Goal: Task Accomplishment & Management: Manage account settings

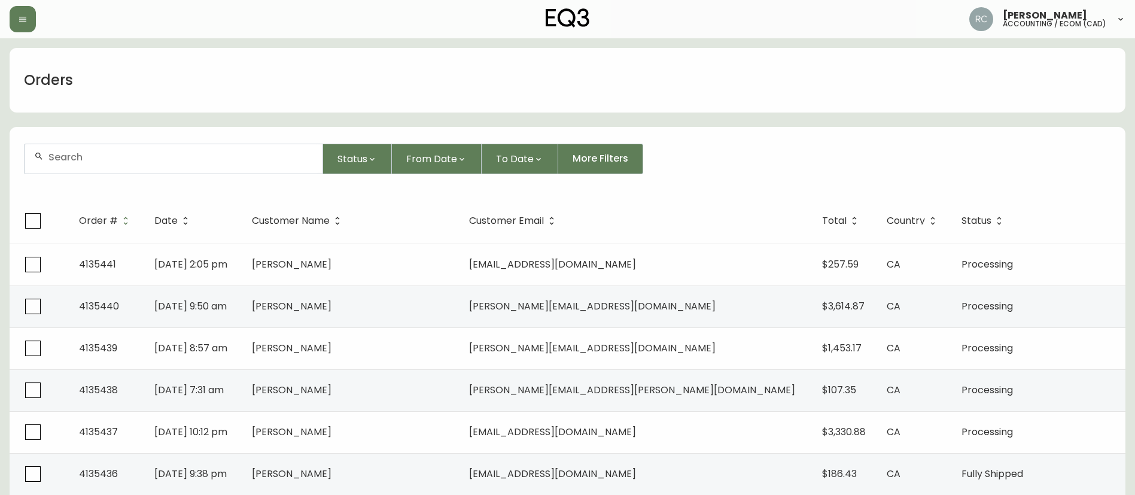
click at [244, 161] on input "text" at bounding box center [180, 156] width 264 height 11
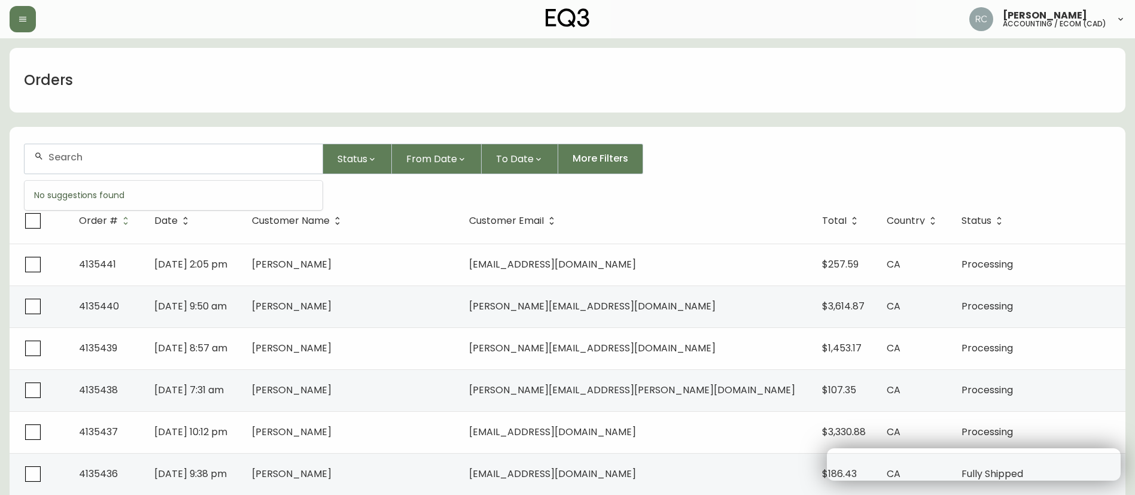
paste input "4132583"
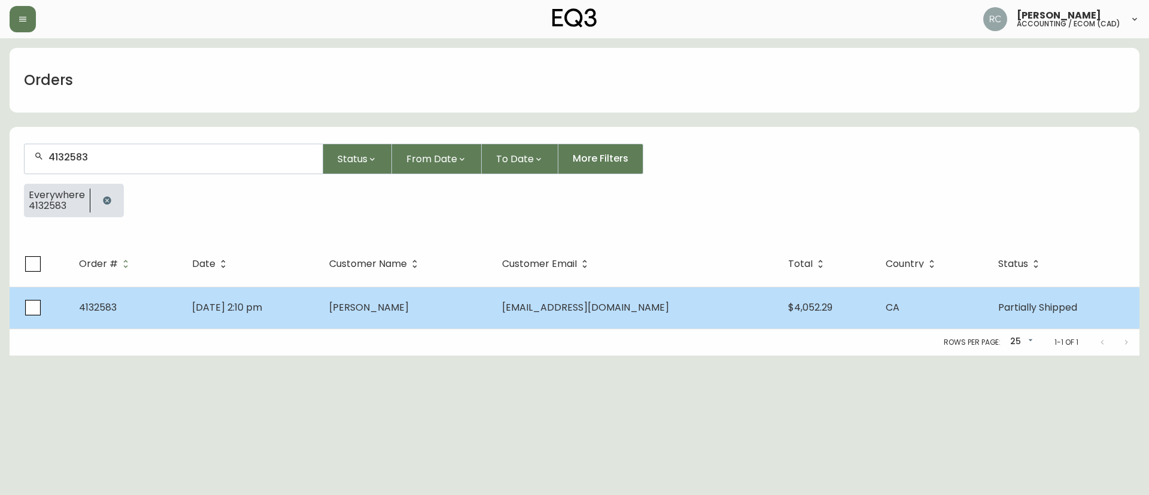
type input "4132583"
click at [394, 309] on span "Richard Thoman" at bounding box center [369, 307] width 80 height 14
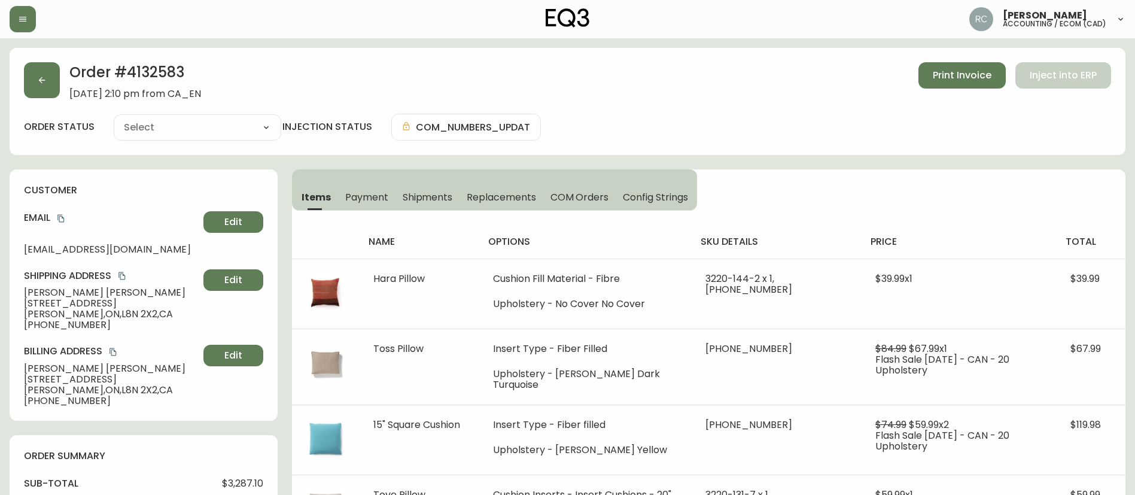
type input "Partially Shipped"
select select "PARTIALLY_SHIPPED"
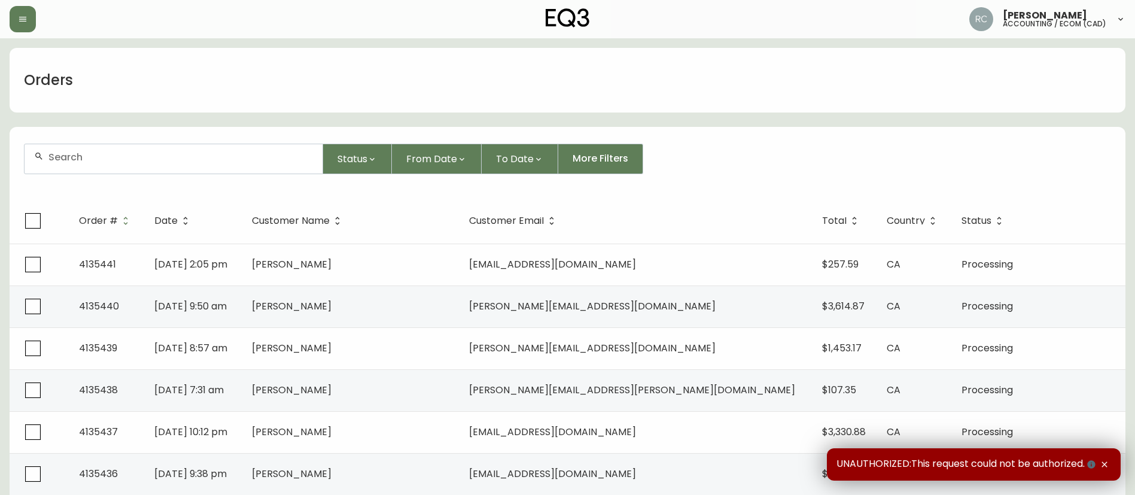
click at [160, 157] on input "text" at bounding box center [180, 156] width 264 height 11
paste input "4134104"
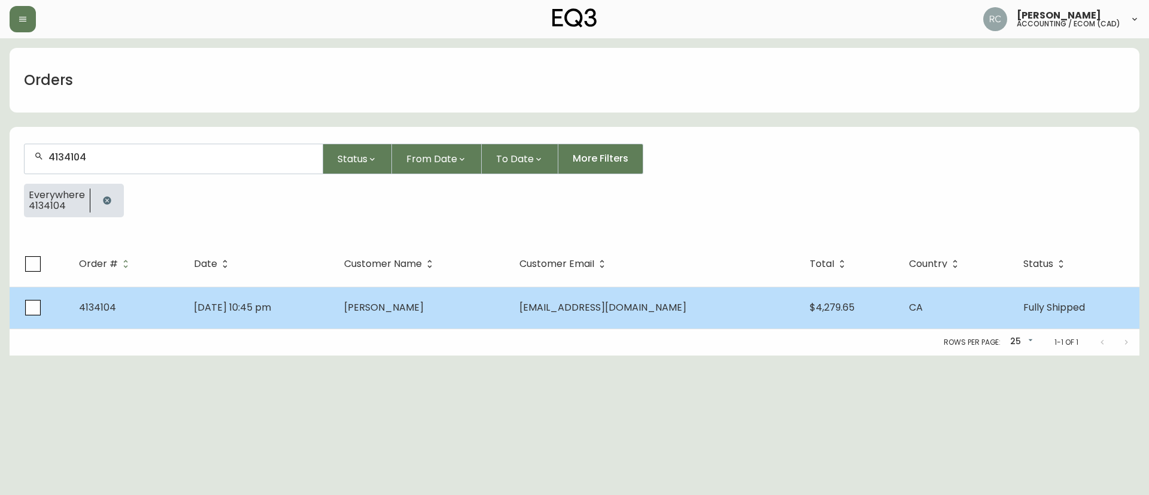
type input "4134104"
click at [388, 303] on td "Kenny Ngu" at bounding box center [421, 308] width 175 height 42
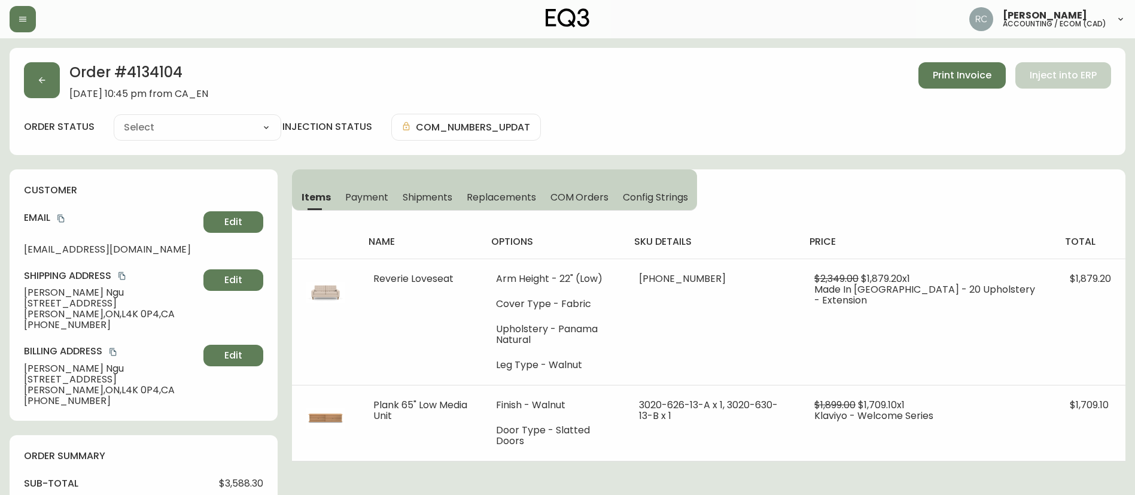
type input "Fully Shipped"
select select "FULLY_SHIPPED"
click at [559, 201] on span "COM Orders" at bounding box center [579, 197] width 59 height 13
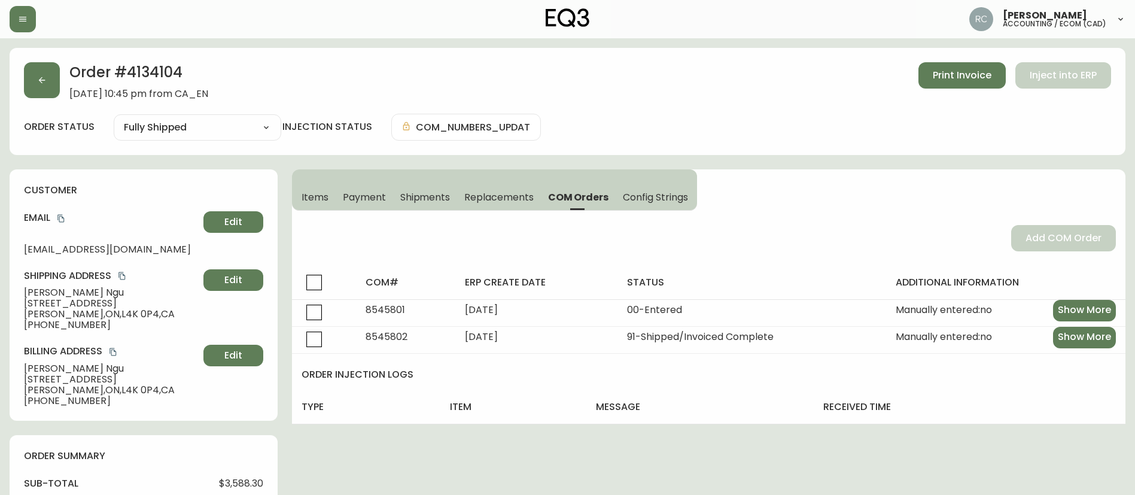
click at [336, 193] on button "Payment" at bounding box center [364, 197] width 57 height 26
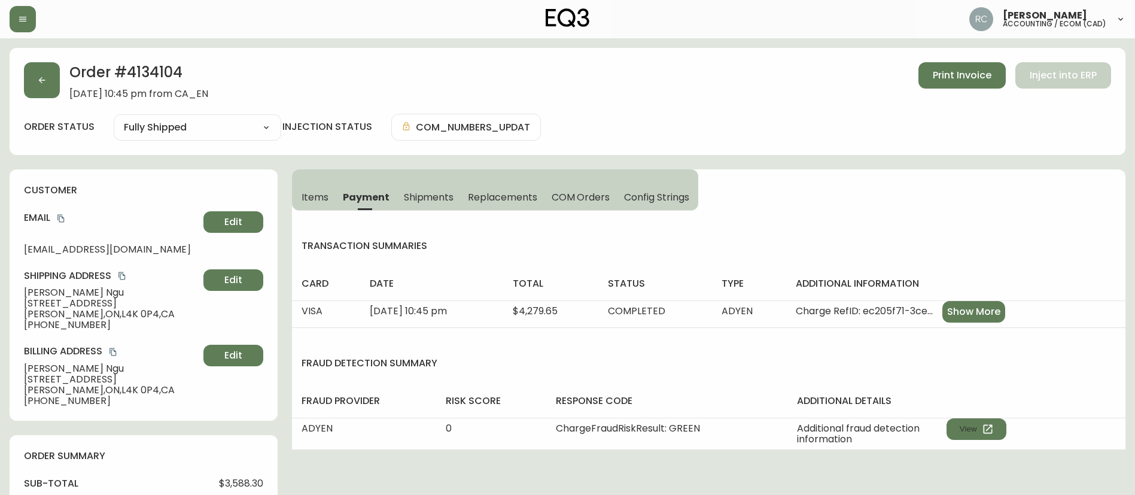
click at [208, 128] on select "Cancelled Fully Shipped" at bounding box center [198, 127] width 168 height 18
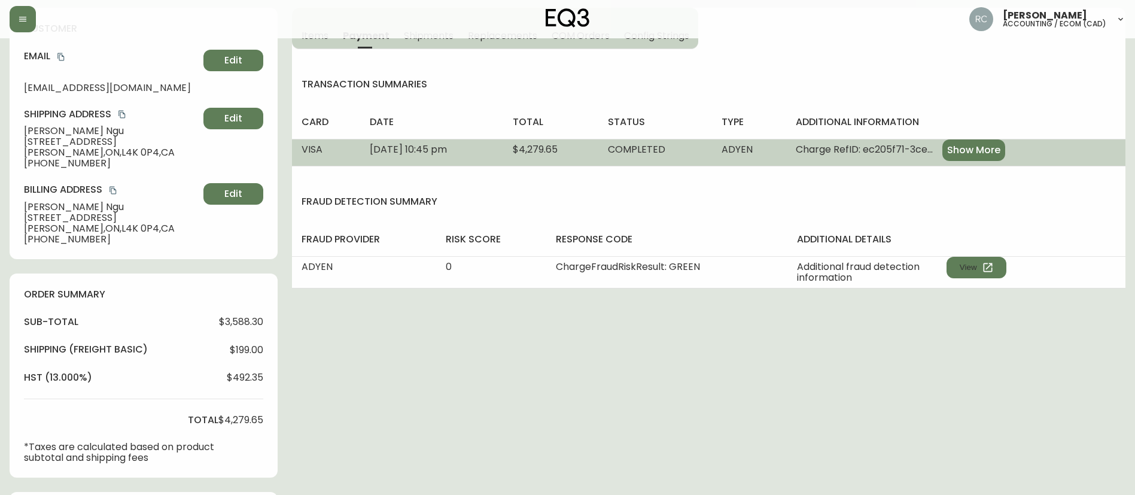
scroll to position [658, 0]
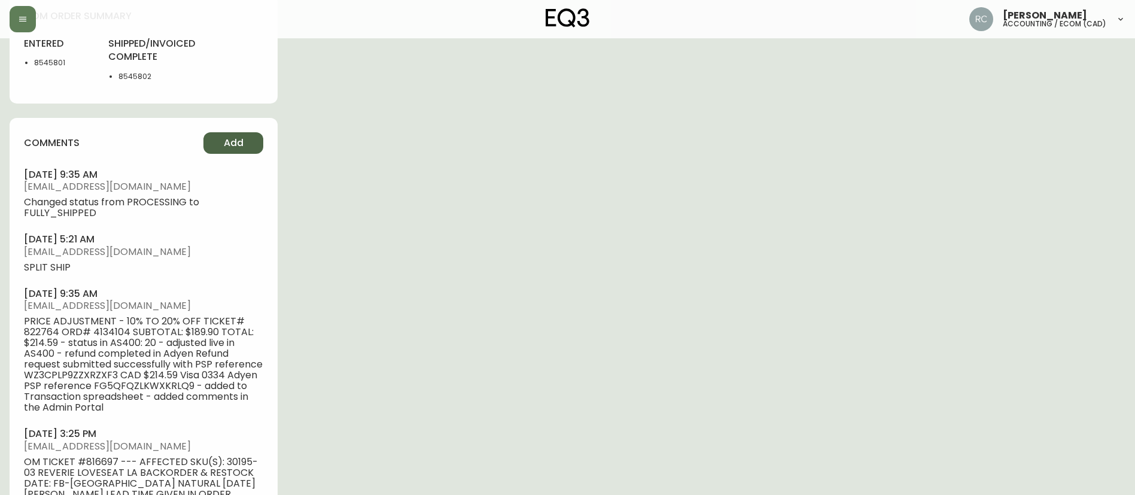
click at [216, 135] on button "Add" at bounding box center [233, 143] width 60 height 22
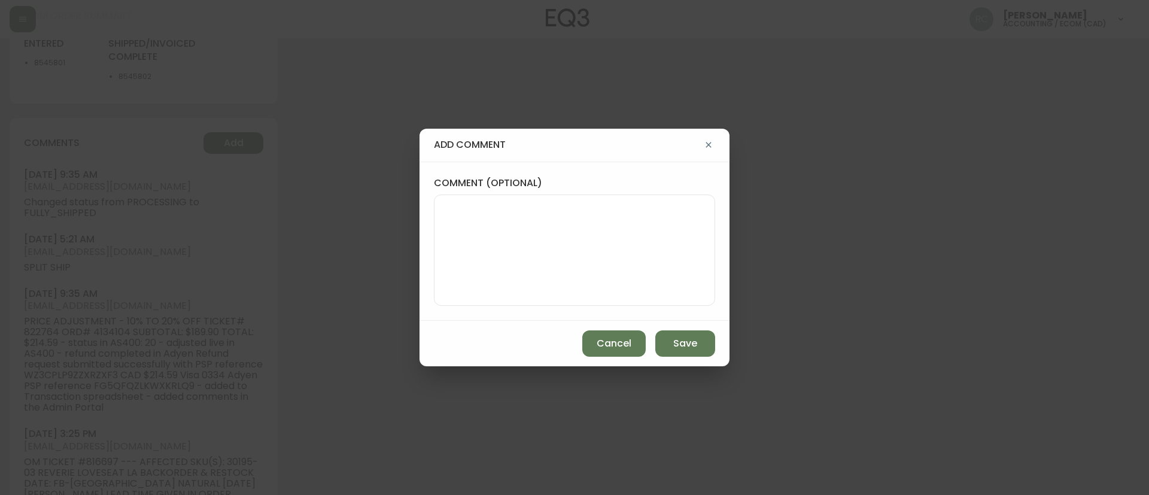
click at [522, 220] on textarea "comment (optional)" at bounding box center [574, 250] width 261 height 96
type textarea "partial"
click at [605, 346] on span "Cancel" at bounding box center [614, 343] width 35 height 13
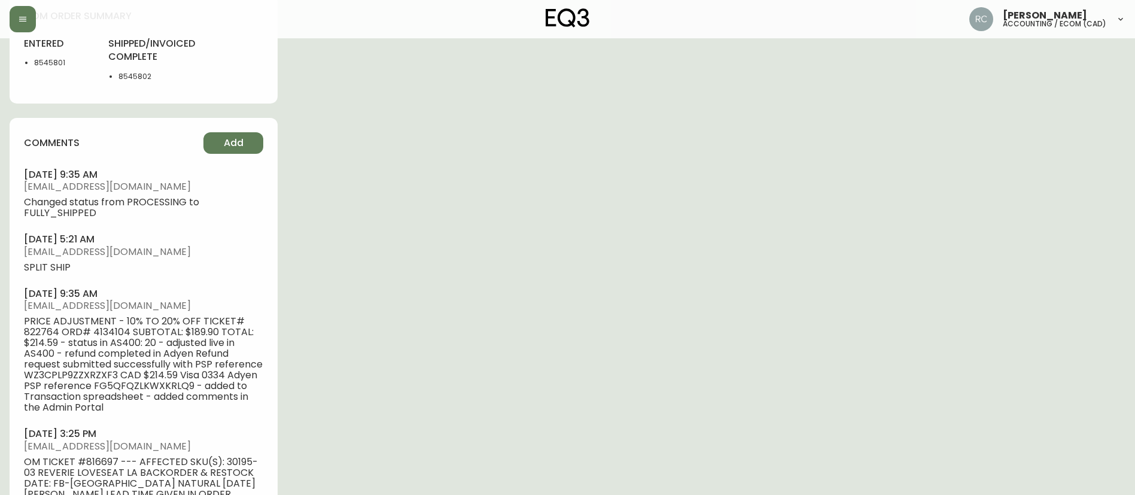
scroll to position [0, 0]
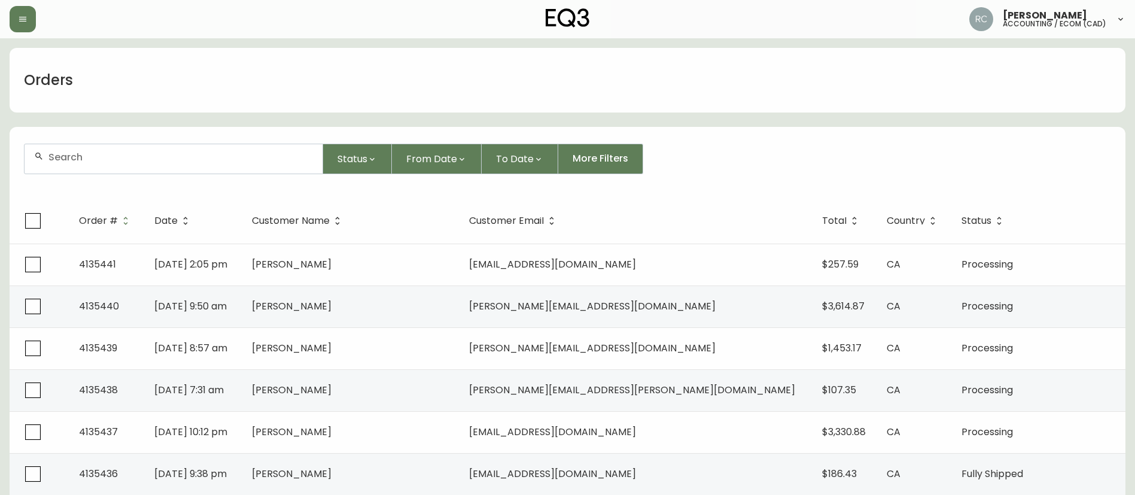
drag, startPoint x: 218, startPoint y: 166, endPoint x: 230, endPoint y: 163, distance: 12.3
click at [218, 169] on div at bounding box center [174, 158] width 298 height 29
paste input "4132556"
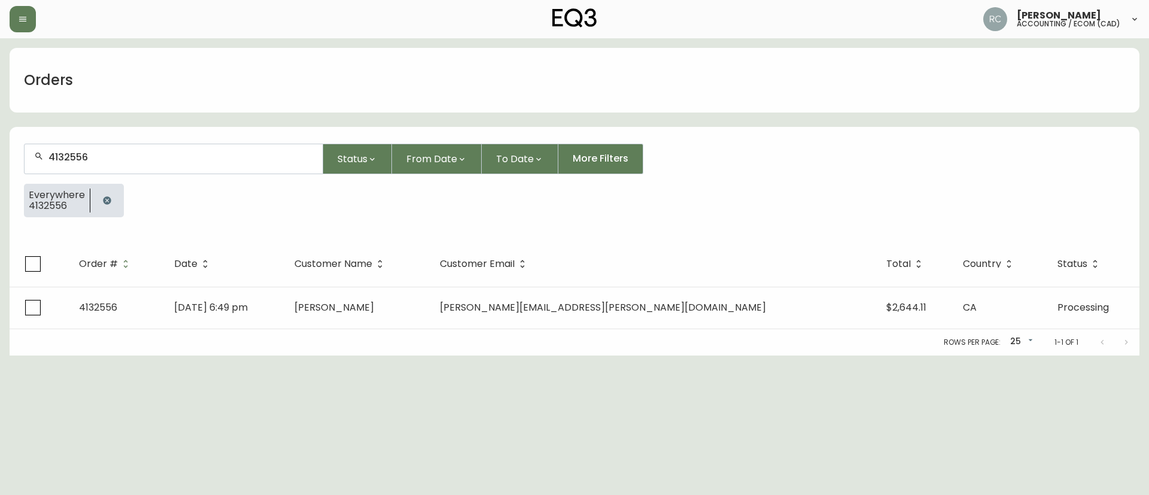
type input "4132556"
click at [285, 284] on th "Date" at bounding box center [225, 263] width 120 height 45
click at [285, 305] on td "Apr 21 2025, 6:49 pm" at bounding box center [225, 308] width 120 height 42
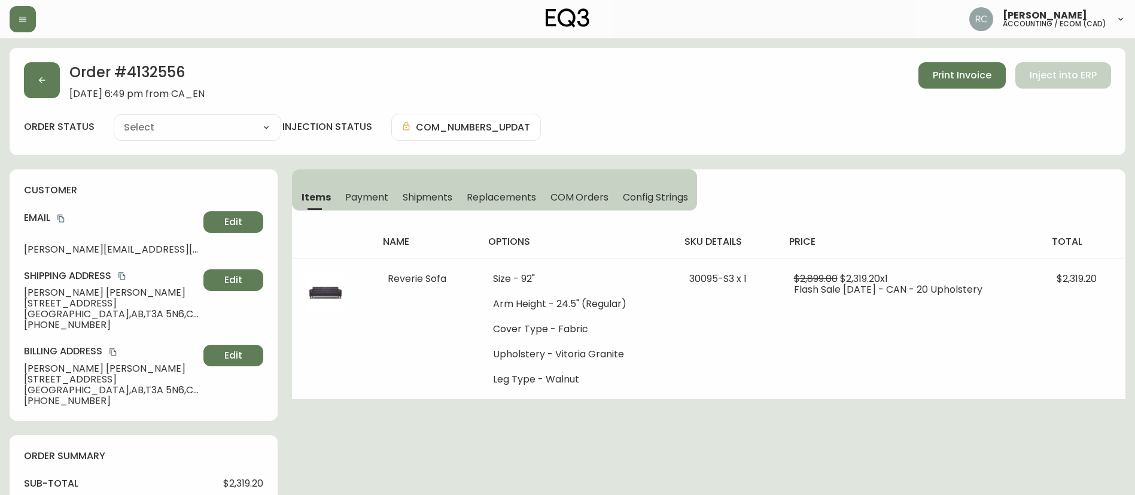
type input "Processing"
select select "PROCESSING"
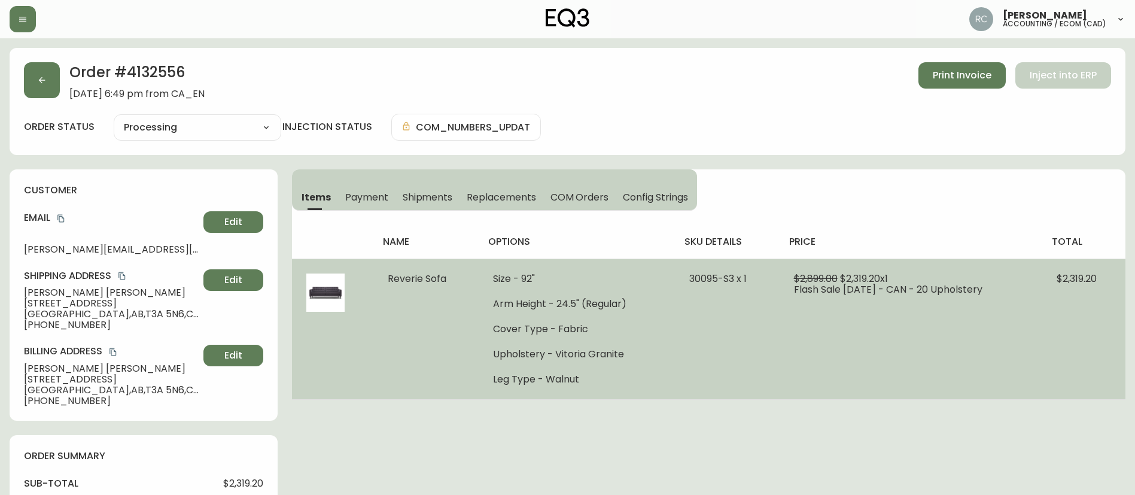
click at [415, 278] on span "Reverie Sofa" at bounding box center [417, 279] width 59 height 14
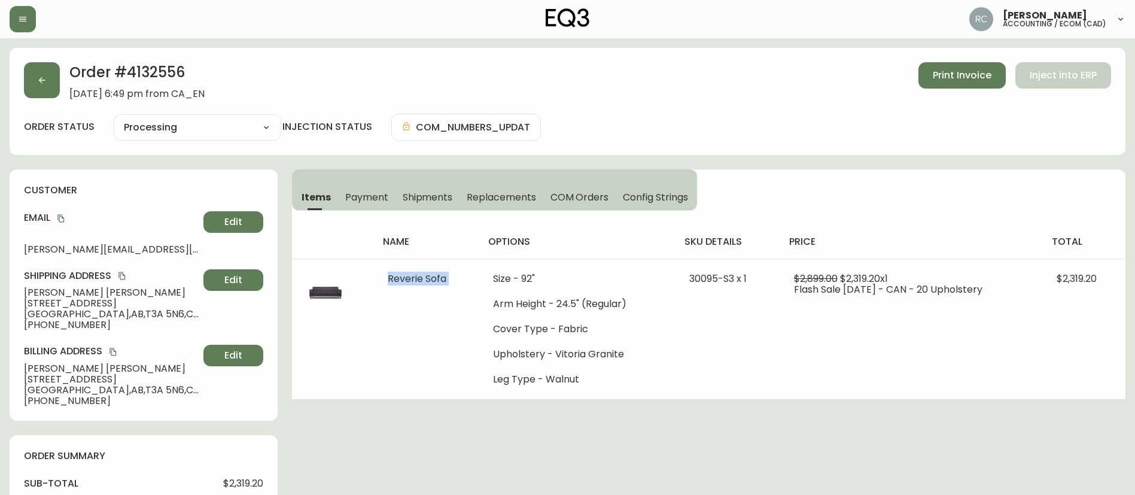
copy span "Reverie Sofa"
click at [603, 196] on span "COM Orders" at bounding box center [579, 197] width 59 height 13
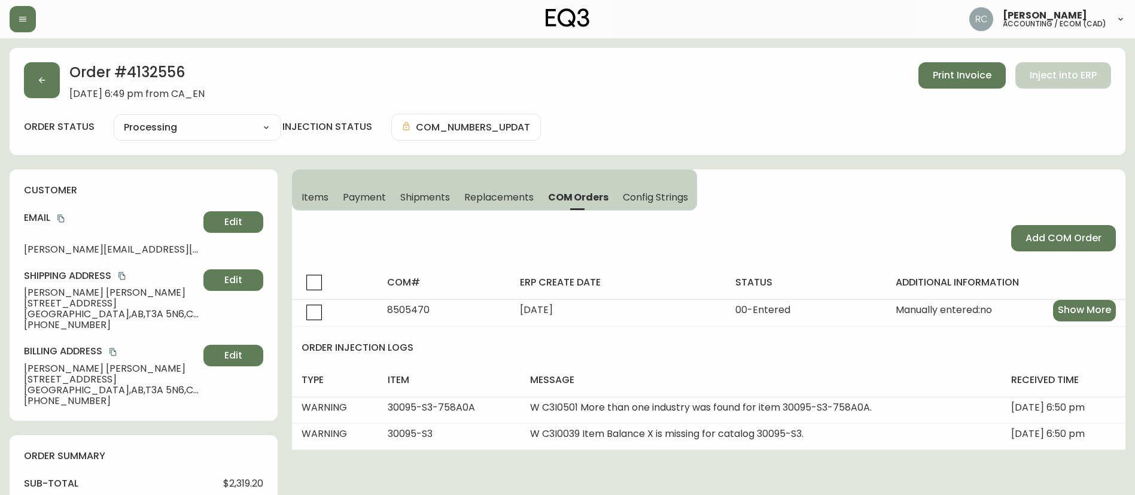
click at [312, 189] on button "Items" at bounding box center [314, 197] width 44 height 26
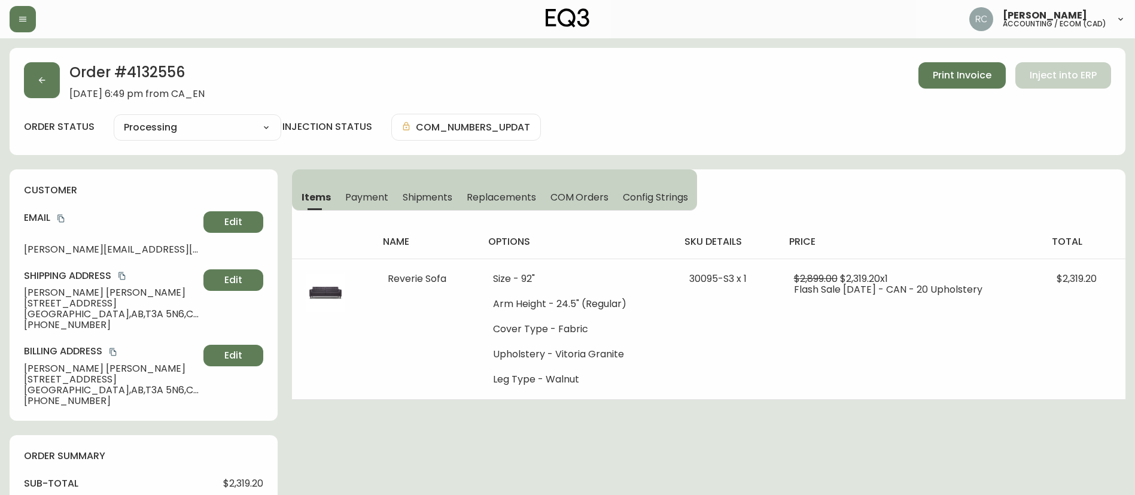
click at [153, 70] on h2 "Order # 4132556" at bounding box center [136, 75] width 135 height 26
copy h2 "4132556"
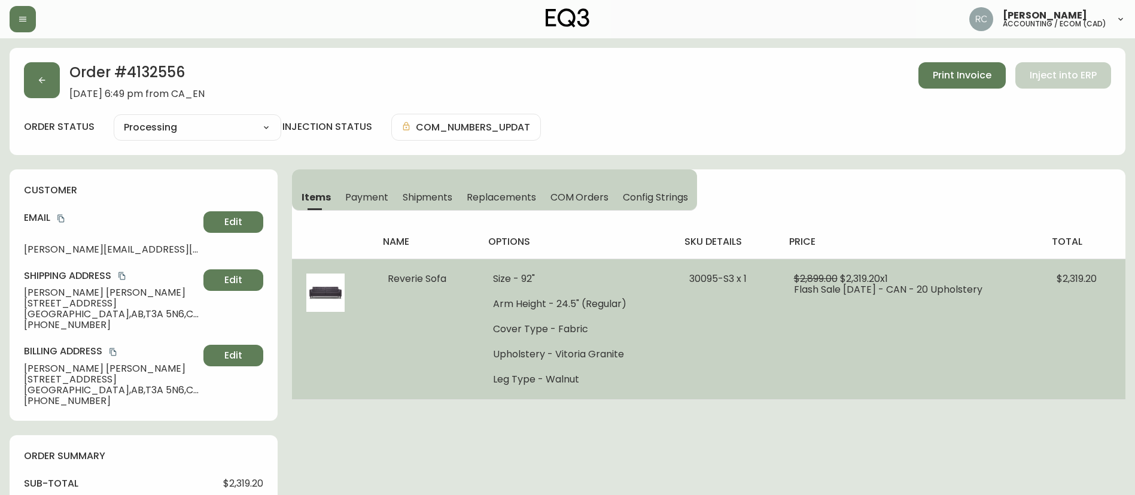
click at [392, 278] on span "Reverie Sofa" at bounding box center [417, 279] width 59 height 14
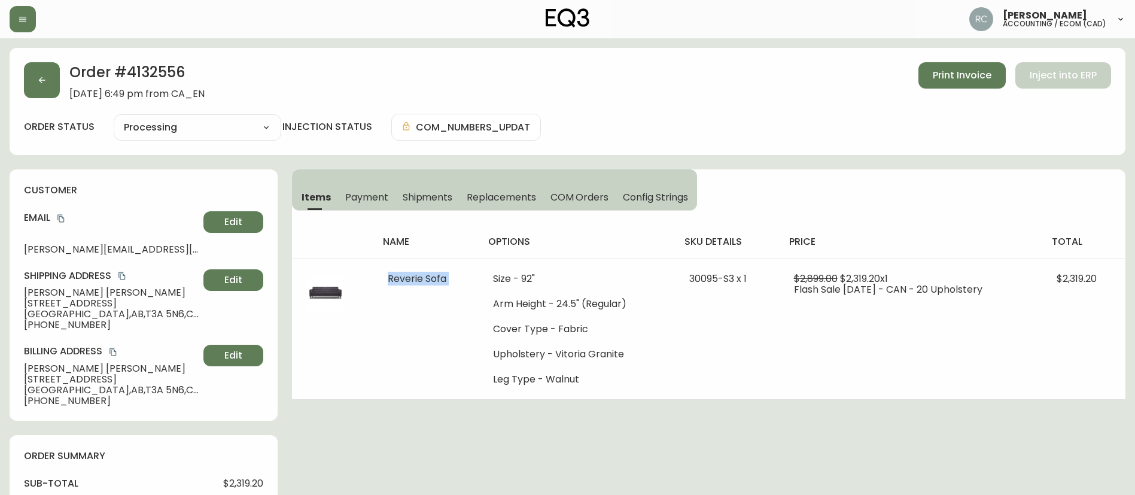
copy span "Reverie Sofa"
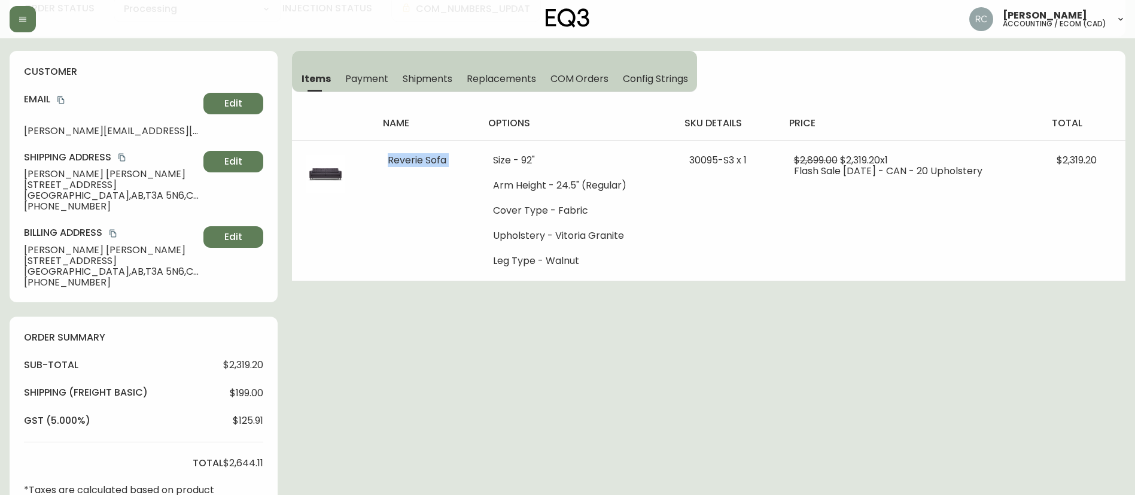
scroll to position [179, 0]
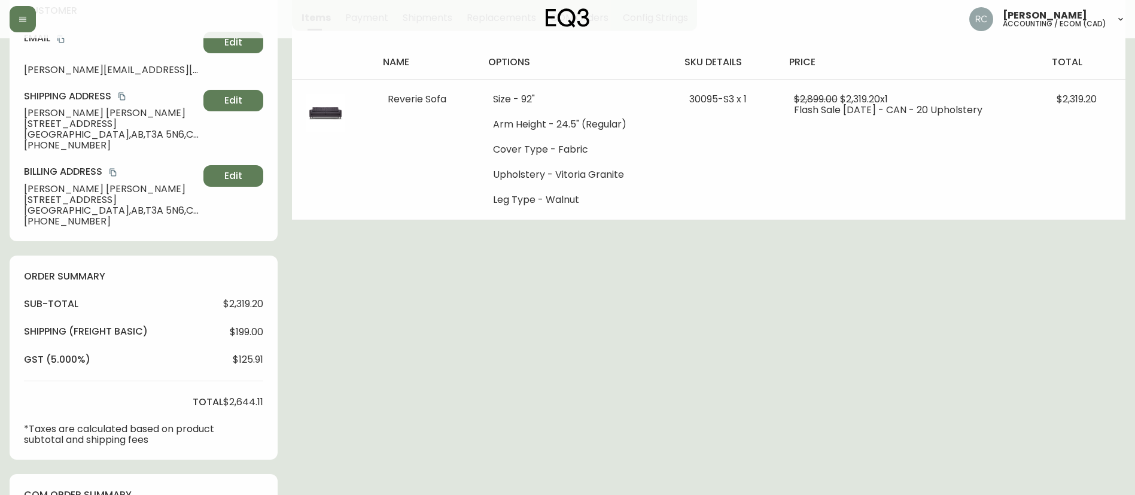
click at [62, 124] on span "42 Hidden Ranch Blvd NW" at bounding box center [111, 123] width 175 height 11
copy span "42 Hidden Ranch Blvd NW"
click at [207, 107] on button "Edit" at bounding box center [233, 101] width 60 height 22
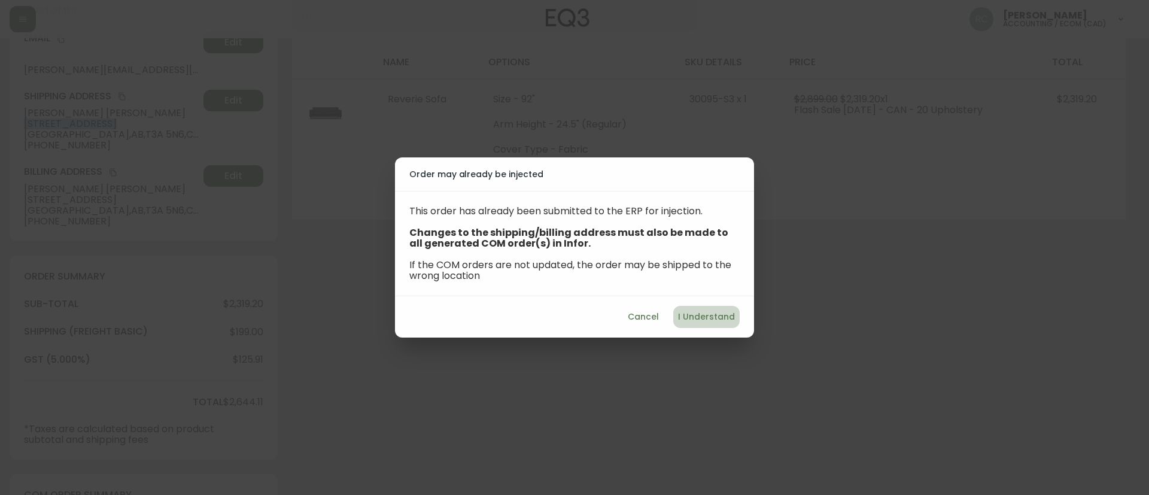
click at [716, 315] on span "I Understand" at bounding box center [706, 316] width 57 height 15
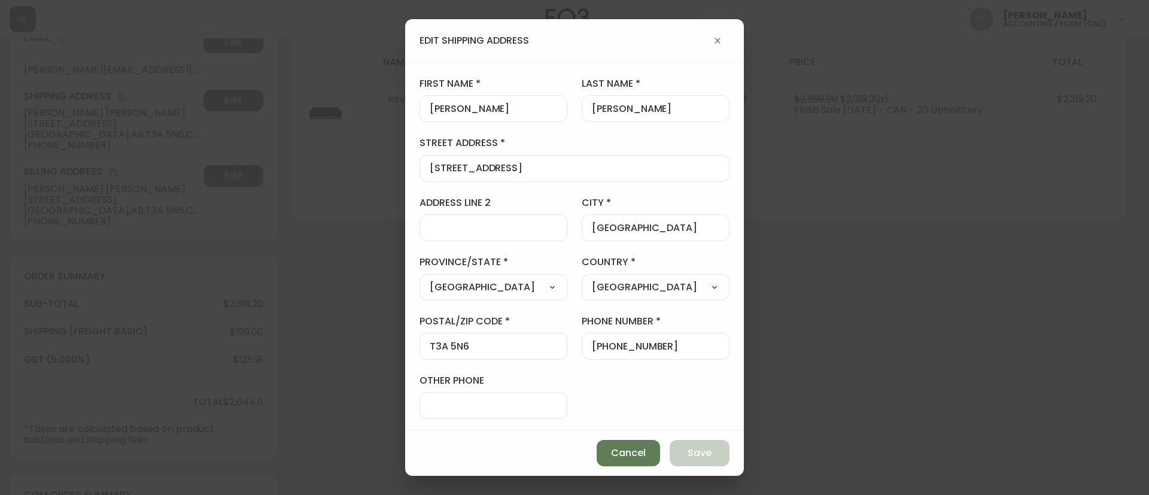
click at [471, 171] on input "42 Hidden Ranch Blvd NW" at bounding box center [575, 168] width 290 height 11
paste input "31 Rowmont Gdns"
type input "31 Rowmont Gdns NW"
click at [460, 357] on div "T3A 5N6" at bounding box center [493, 346] width 148 height 27
paste input "L 0M1"
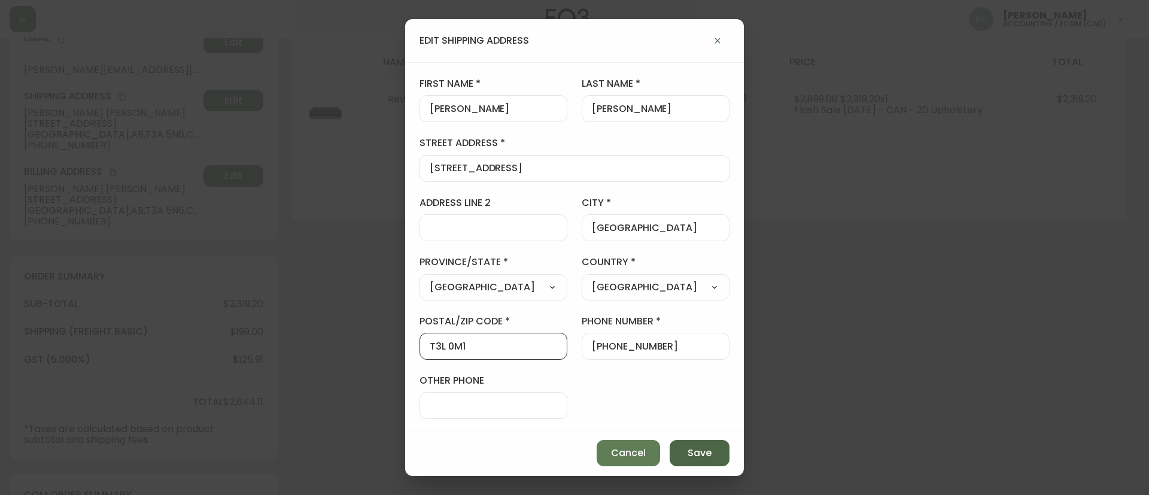
type input "T3L 0M1"
drag, startPoint x: 707, startPoint y: 440, endPoint x: 702, endPoint y: 448, distance: 10.0
click at [705, 445] on button "Save" at bounding box center [700, 453] width 60 height 26
type input "42 Hidden Ranch Blvd NW"
type input "T3A 5N6"
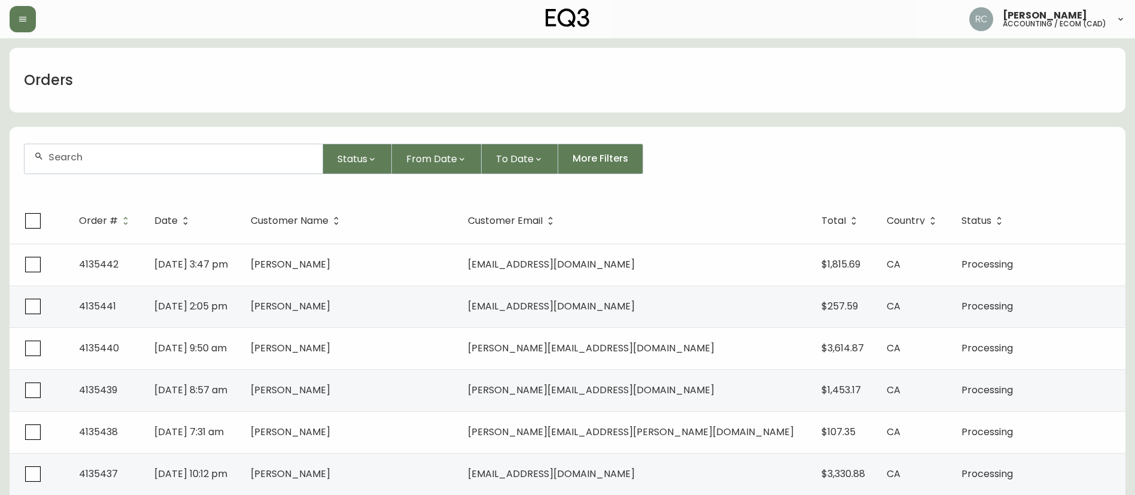
click at [212, 168] on div at bounding box center [174, 158] width 298 height 29
paste input "4133011"
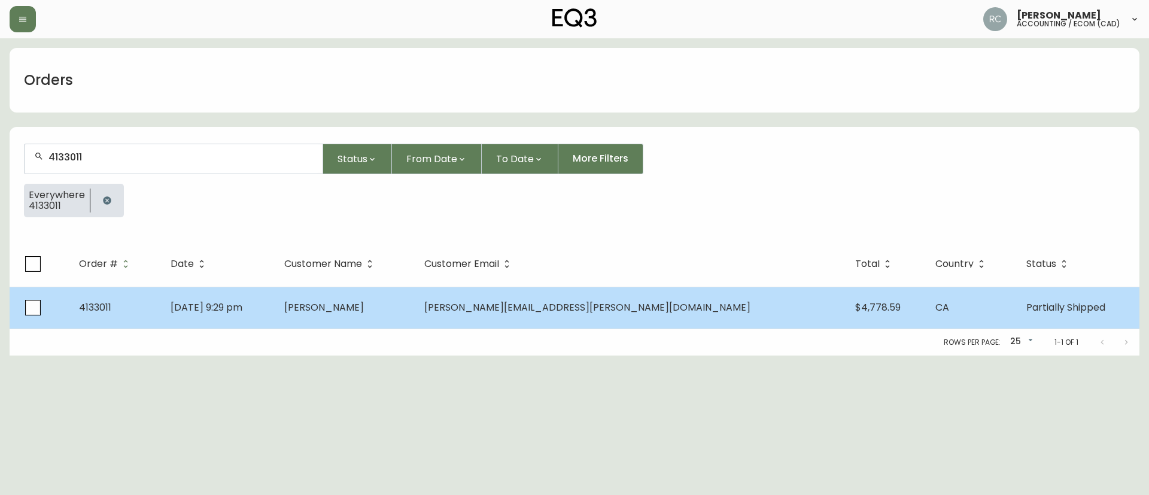
type input "4133011"
click at [376, 314] on td "[PERSON_NAME]" at bounding box center [345, 308] width 140 height 42
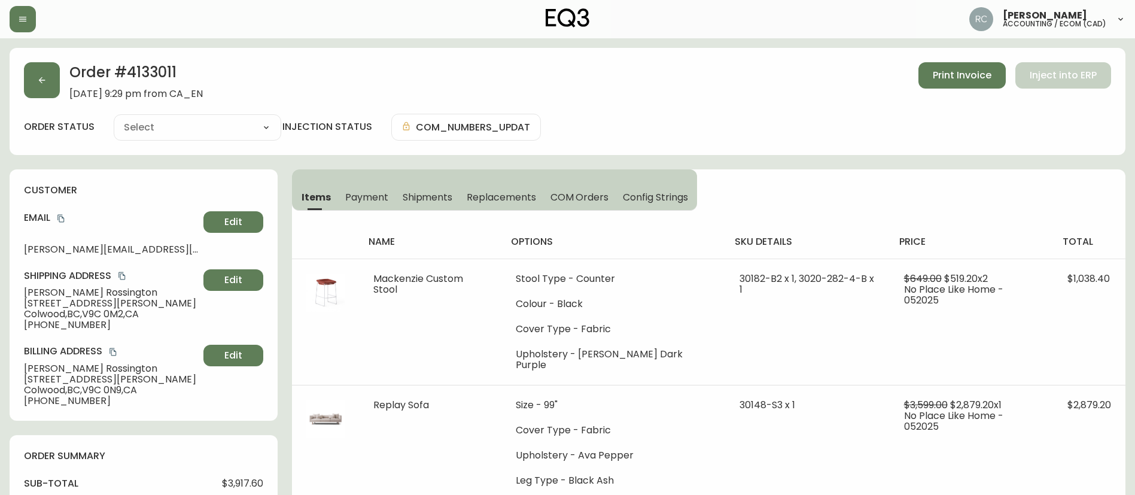
type input "Partially Shipped"
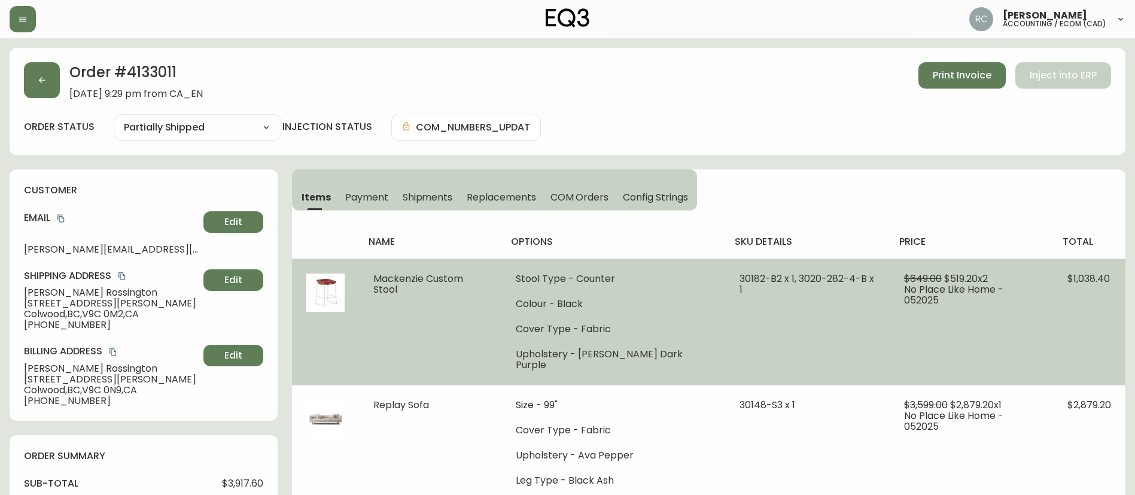
select select "PARTIALLY_SHIPPED"
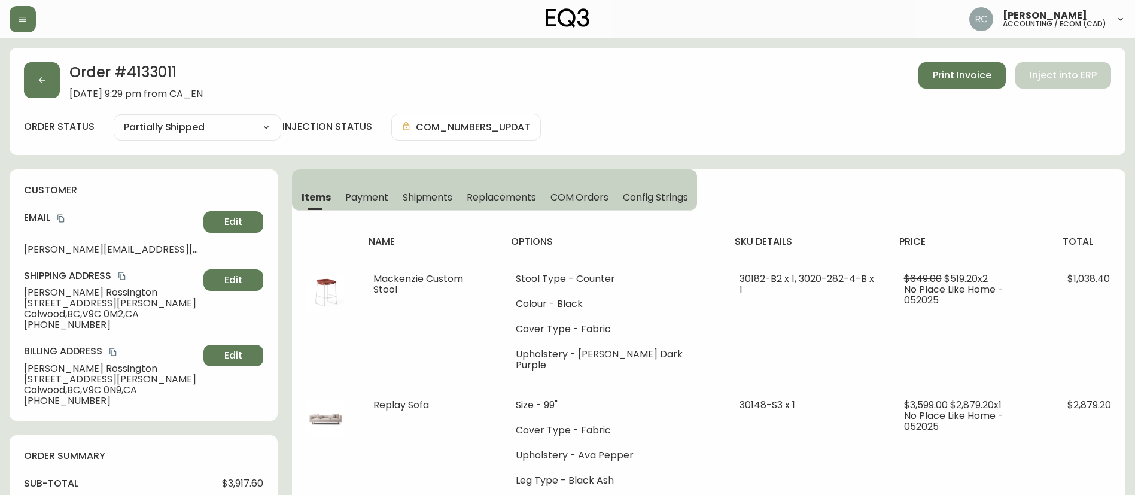
click at [166, 74] on h2 "Order # 4133011" at bounding box center [135, 75] width 133 height 26
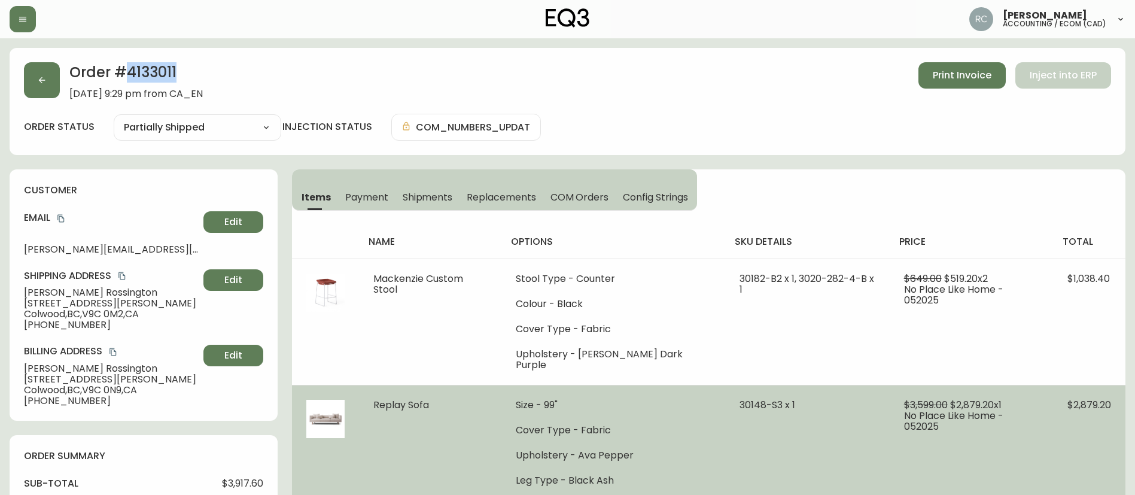
copy h2 "4133011"
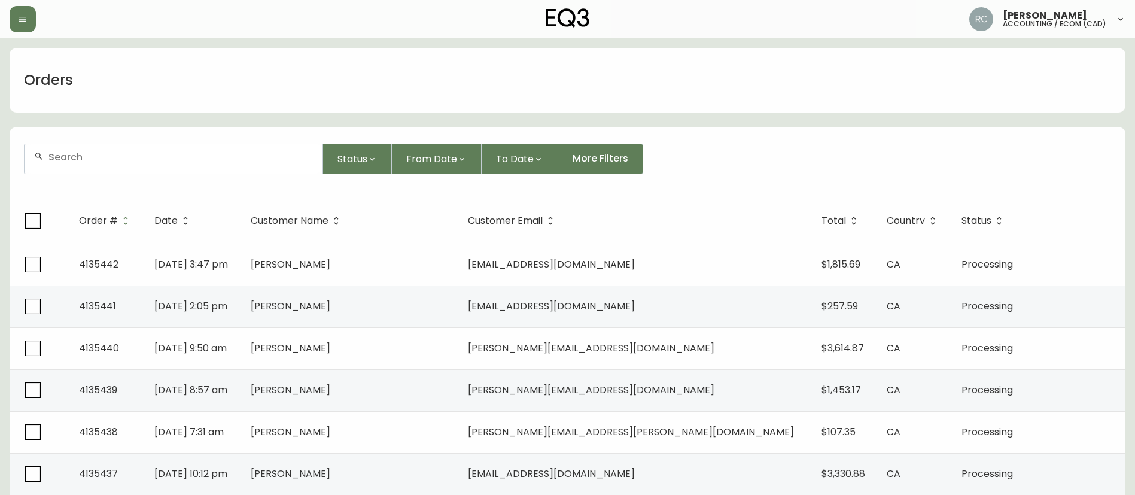
click at [108, 165] on div at bounding box center [174, 158] width 298 height 29
paste input "4132614"
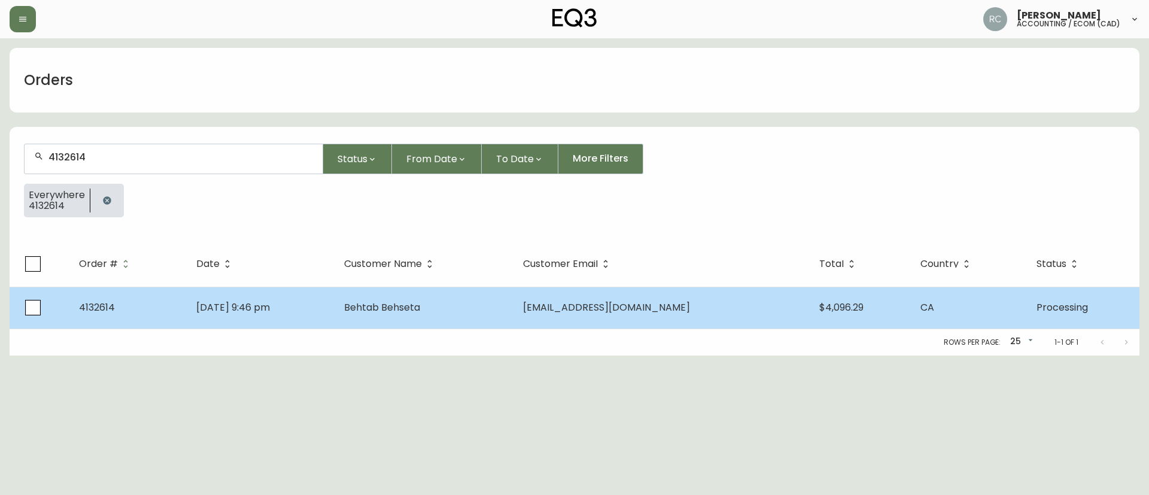
type input "4132614"
click at [393, 304] on span "Behtab Behseta" at bounding box center [382, 307] width 76 height 14
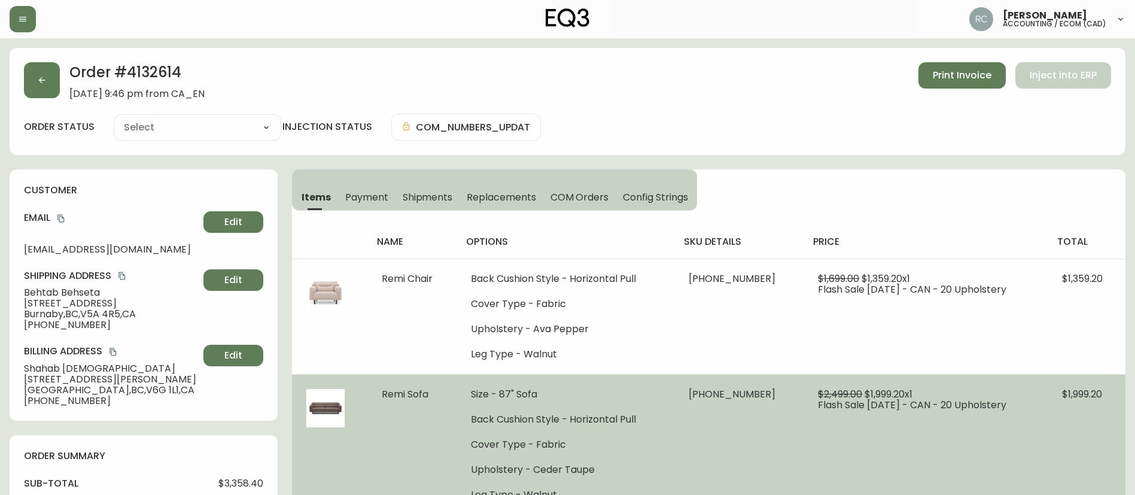
type input "Processing"
select select "PROCESSING"
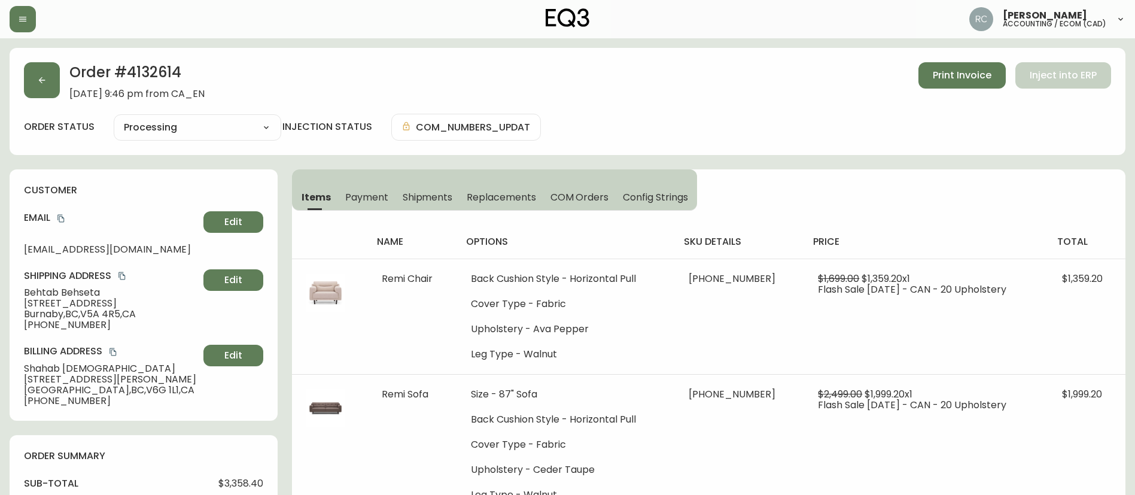
click at [576, 111] on div "Order # 4132614 [DATE] 9:46 pm from CA_EN Print Invoice Inject into ERP order s…" at bounding box center [568, 101] width 1116 height 107
